Goal: Communication & Community: Ask a question

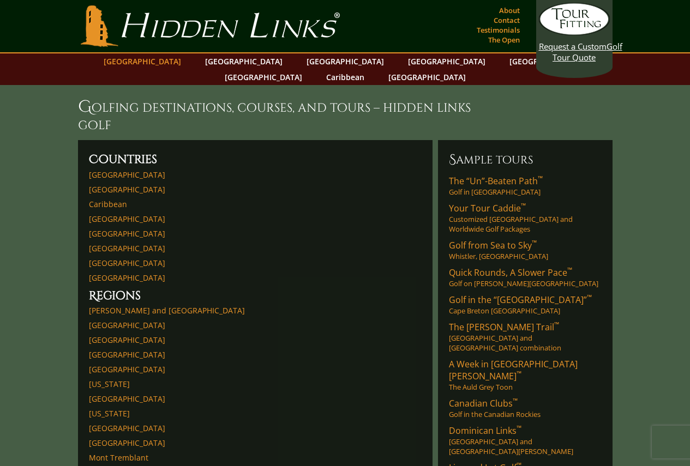
click at [173, 59] on link "[GEOGRAPHIC_DATA]" at bounding box center [142, 61] width 88 height 16
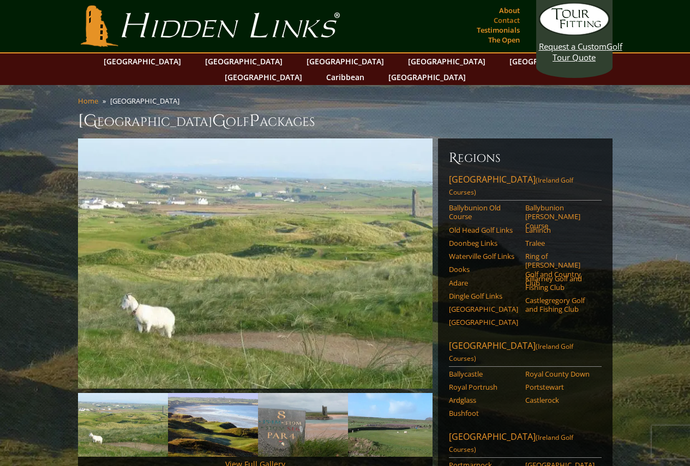
click at [501, 16] on link "Contact" at bounding box center [507, 20] width 32 height 15
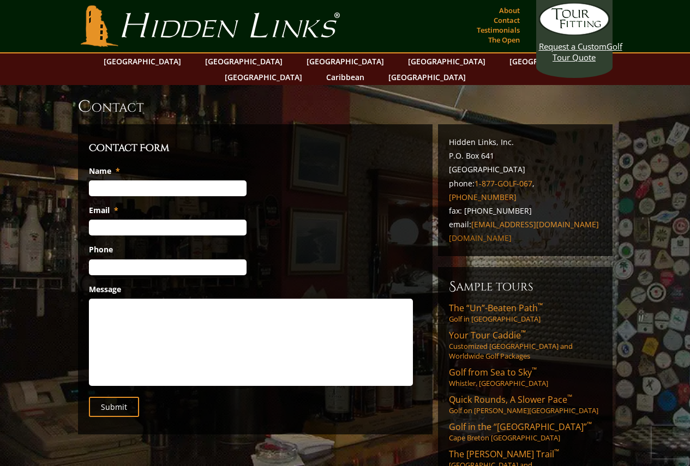
click at [493, 233] on link "www.hiddenlinksgolf.com" at bounding box center [480, 238] width 63 height 10
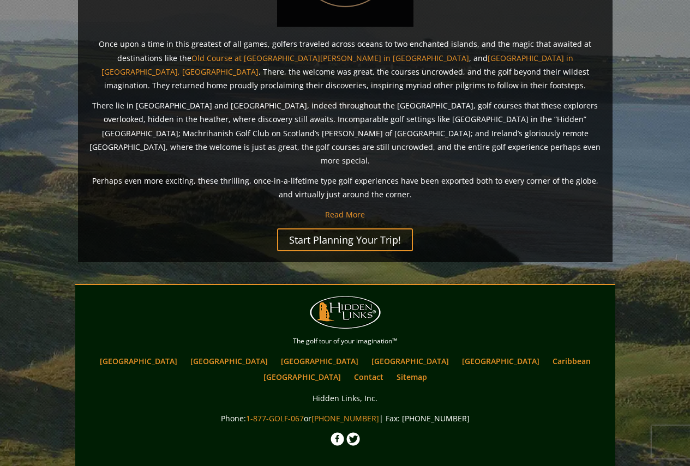
scroll to position [847, 0]
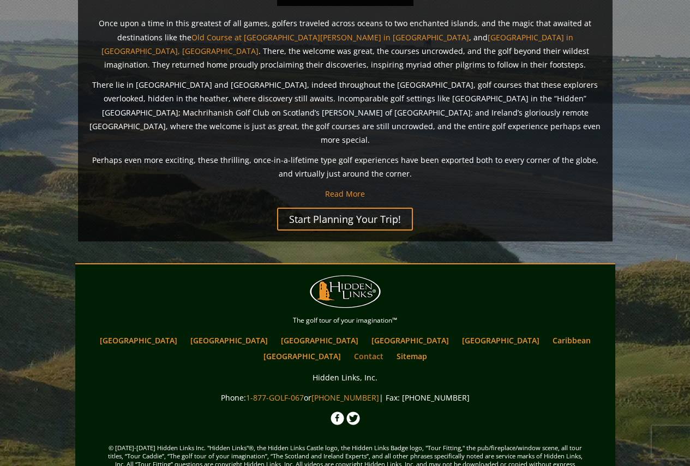
click at [389, 349] on link "Contact" at bounding box center [369, 357] width 40 height 16
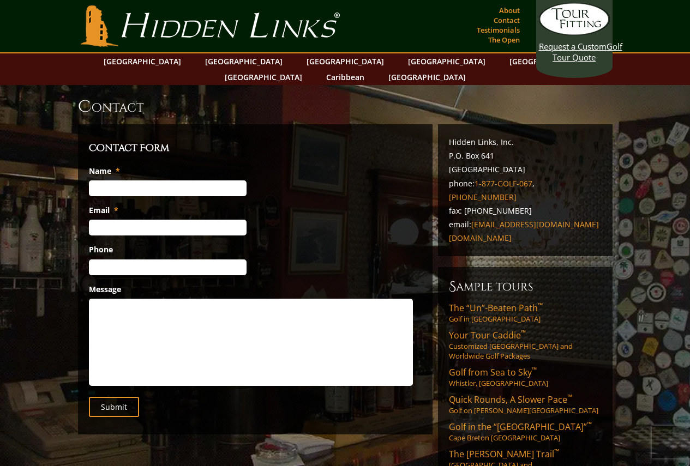
click at [175, 181] on input "Name *" at bounding box center [168, 189] width 158 height 16
type input "[PERSON_NAME]"
type input "[EMAIL_ADDRESS][DOMAIN_NAME]"
type input "[PHONE_NUMBER]"
click at [165, 299] on textarea "Message" at bounding box center [251, 342] width 324 height 87
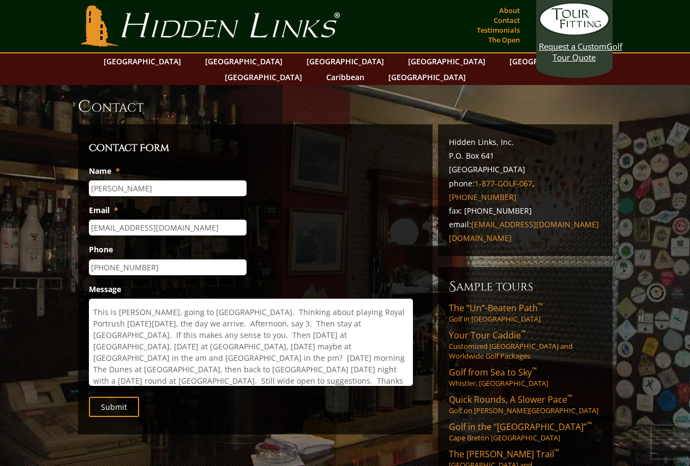
scroll to position [30, 0]
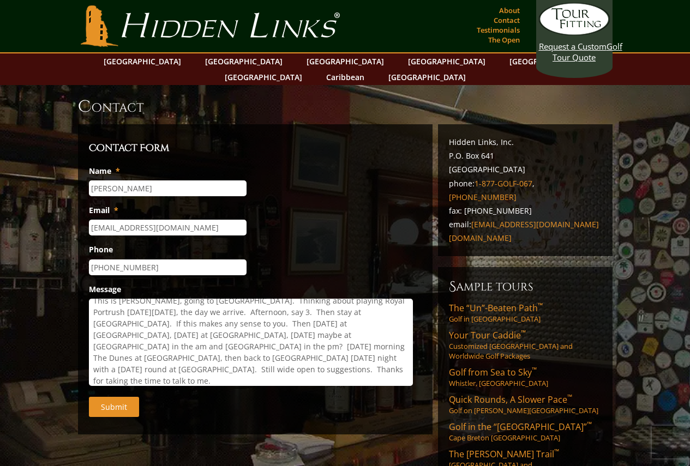
type textarea "This email is meant for [PERSON_NAME]. Sorry if this isn't the right place. Thi…"
click at [111, 397] on input "Submit" at bounding box center [114, 407] width 50 height 20
